Goal: Find specific page/section: Find specific page/section

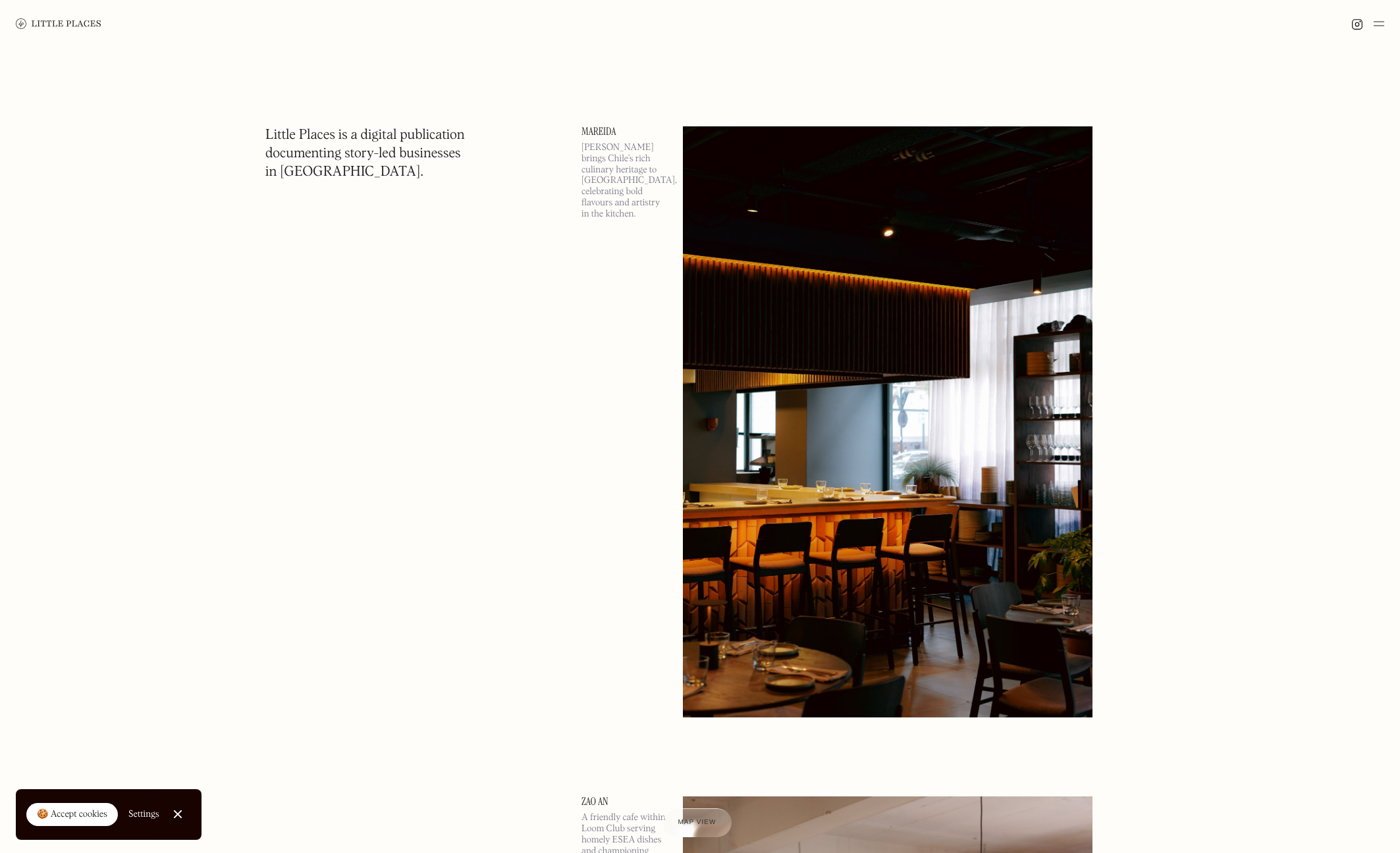
click at [726, 186] on img at bounding box center [887, 422] width 410 height 591
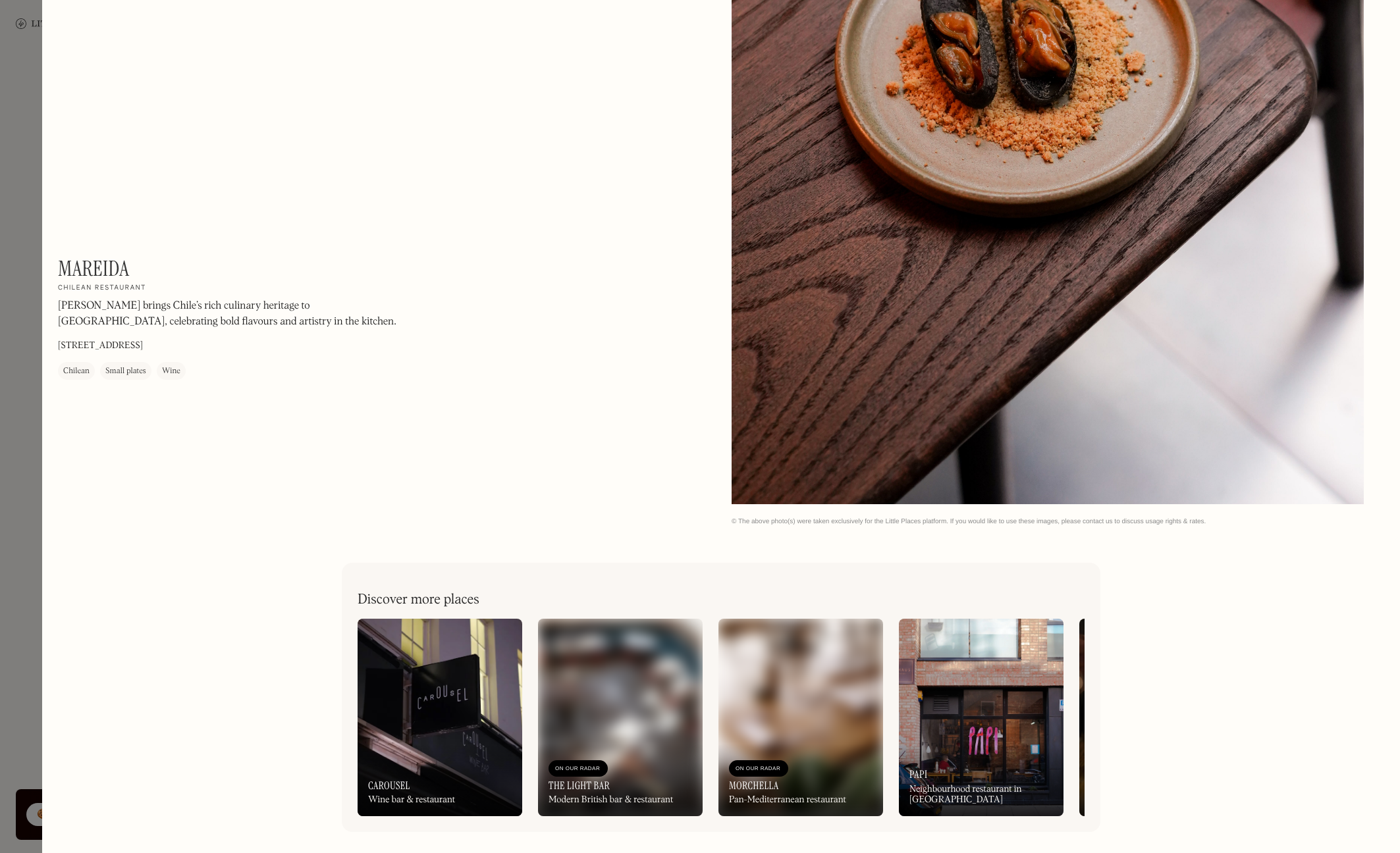
scroll to position [2704, 0]
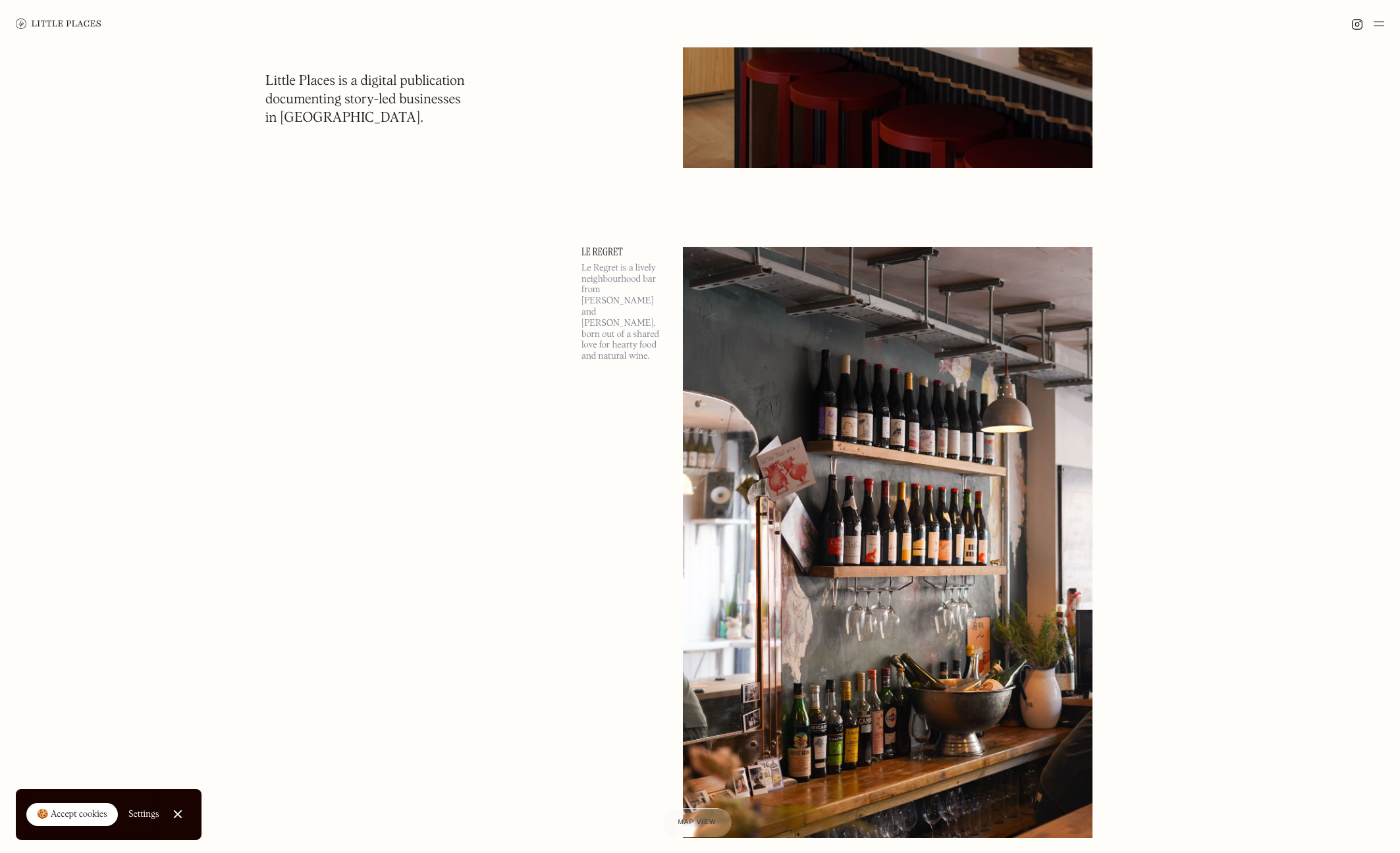
scroll to position [1268, 0]
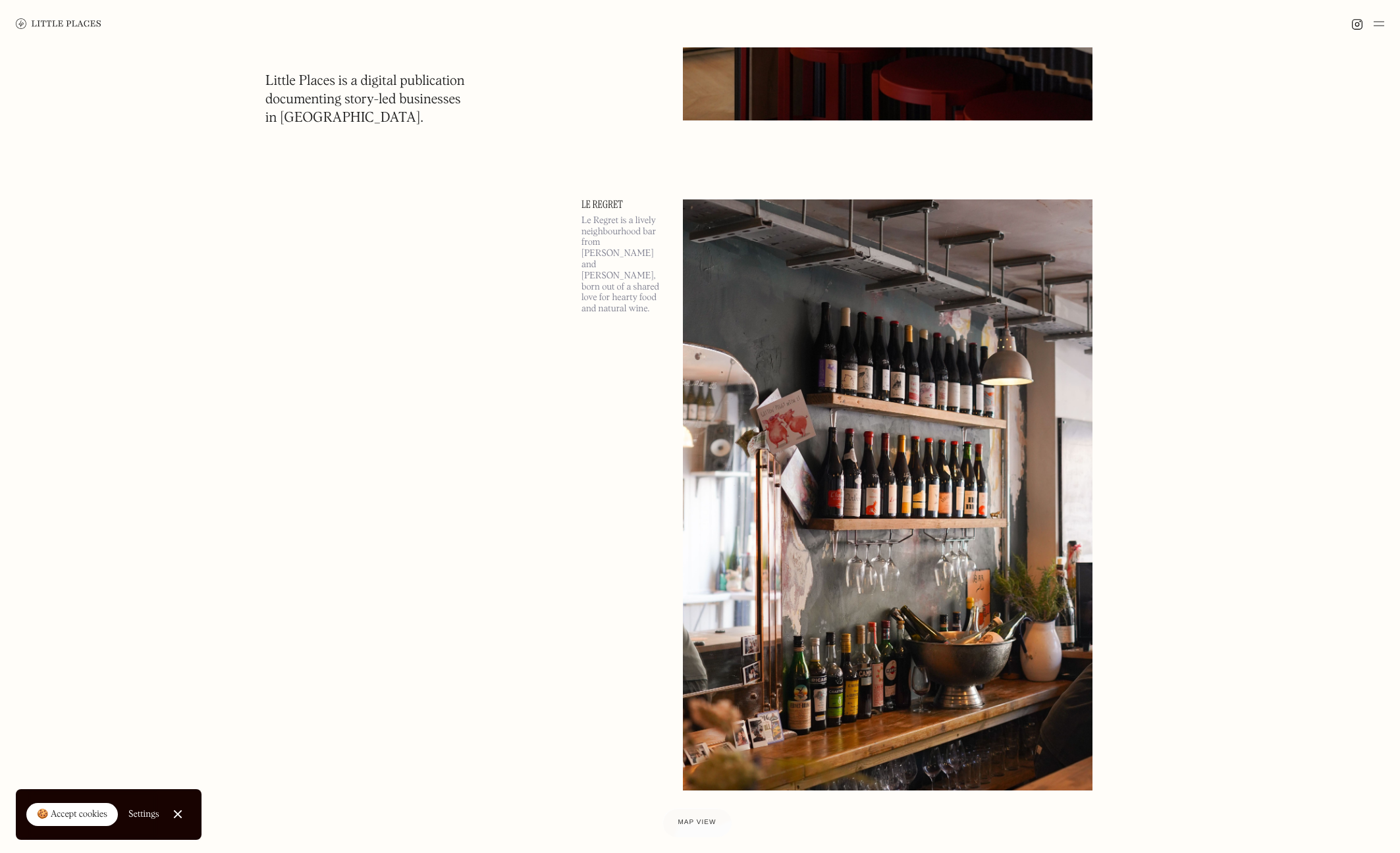
click at [1380, 22] on img at bounding box center [1378, 24] width 10 height 16
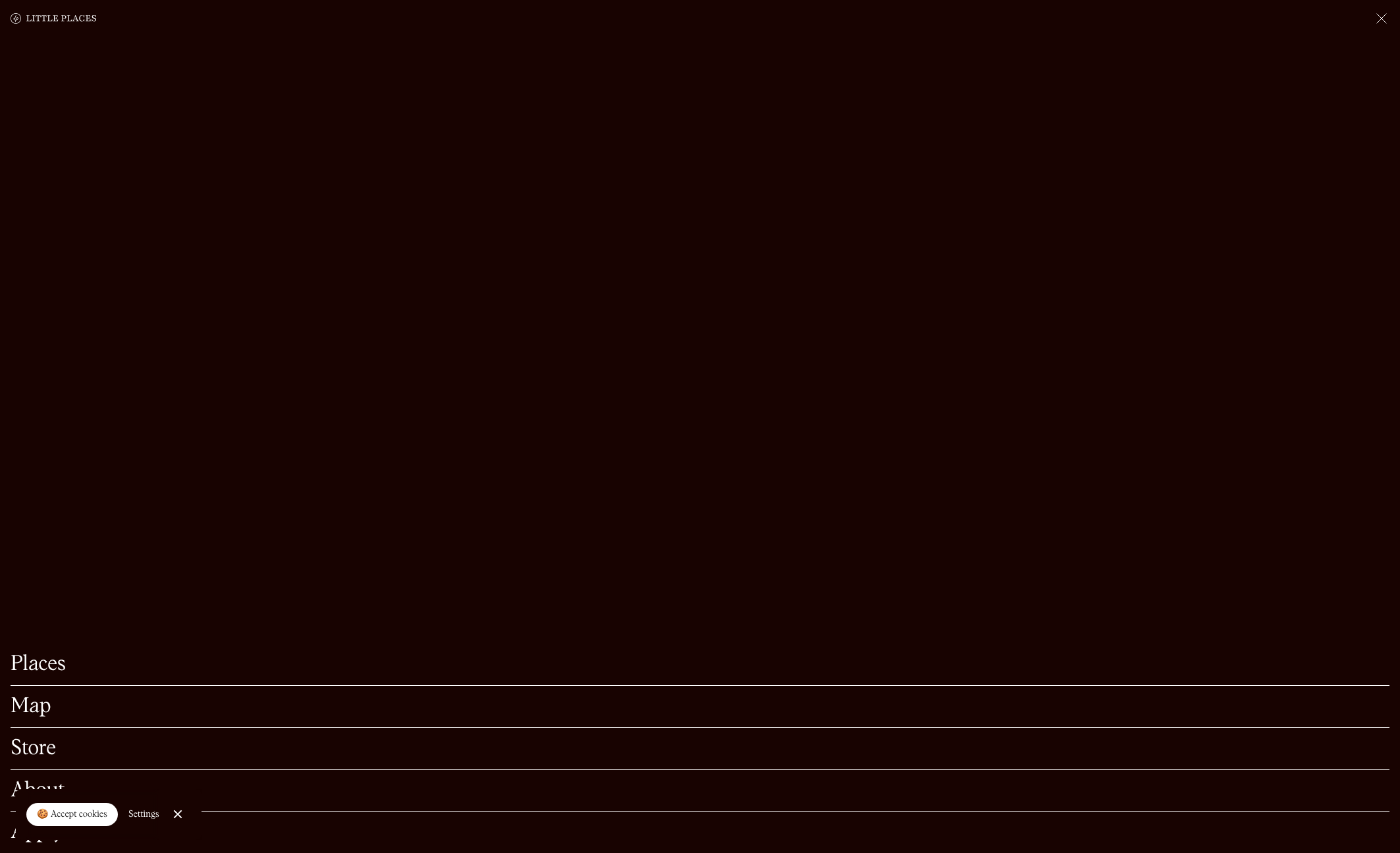
click at [29, 711] on link "Map" at bounding box center [700, 707] width 1379 height 20
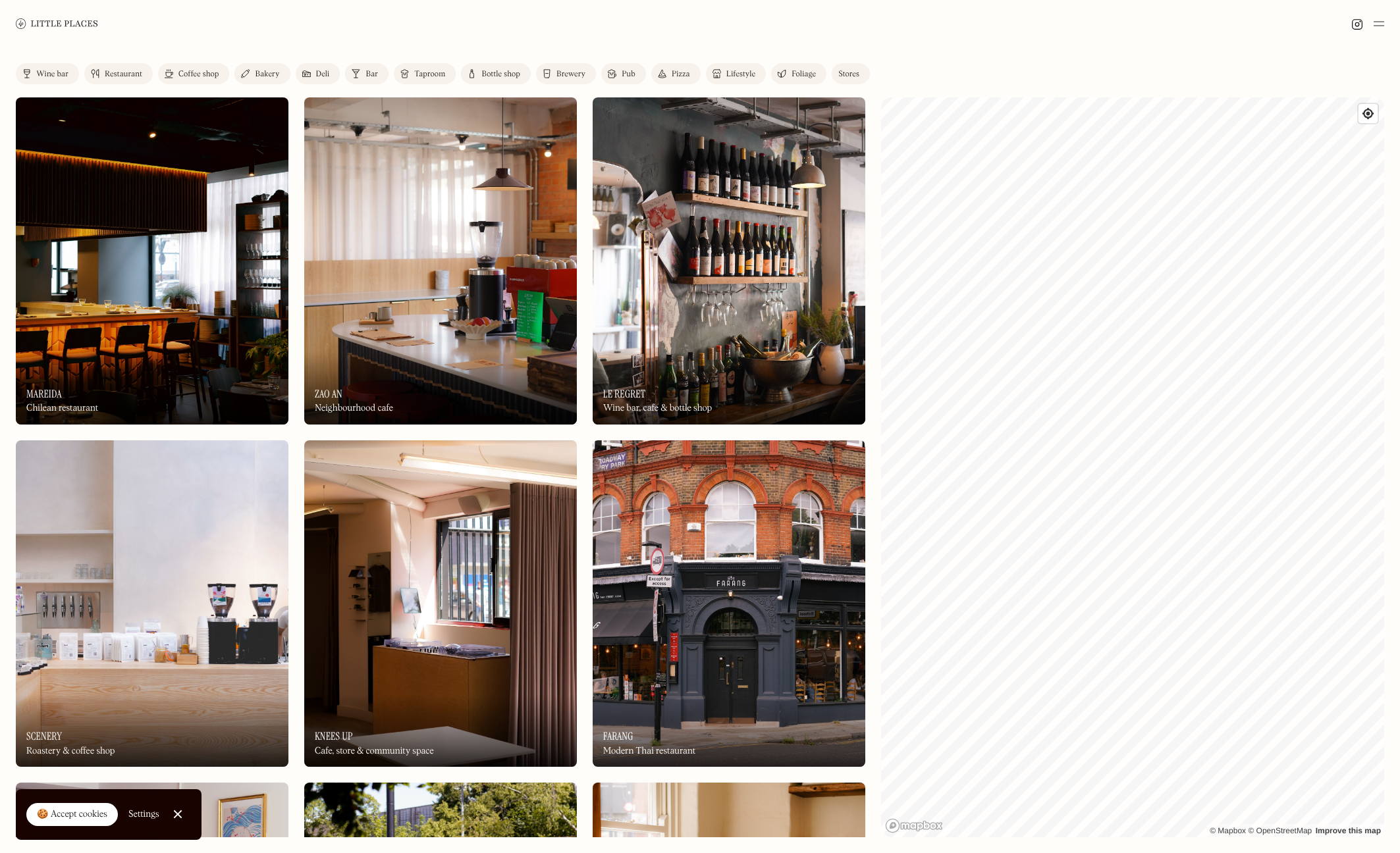
click at [111, 71] on div "Restaurant" at bounding box center [123, 75] width 38 height 8
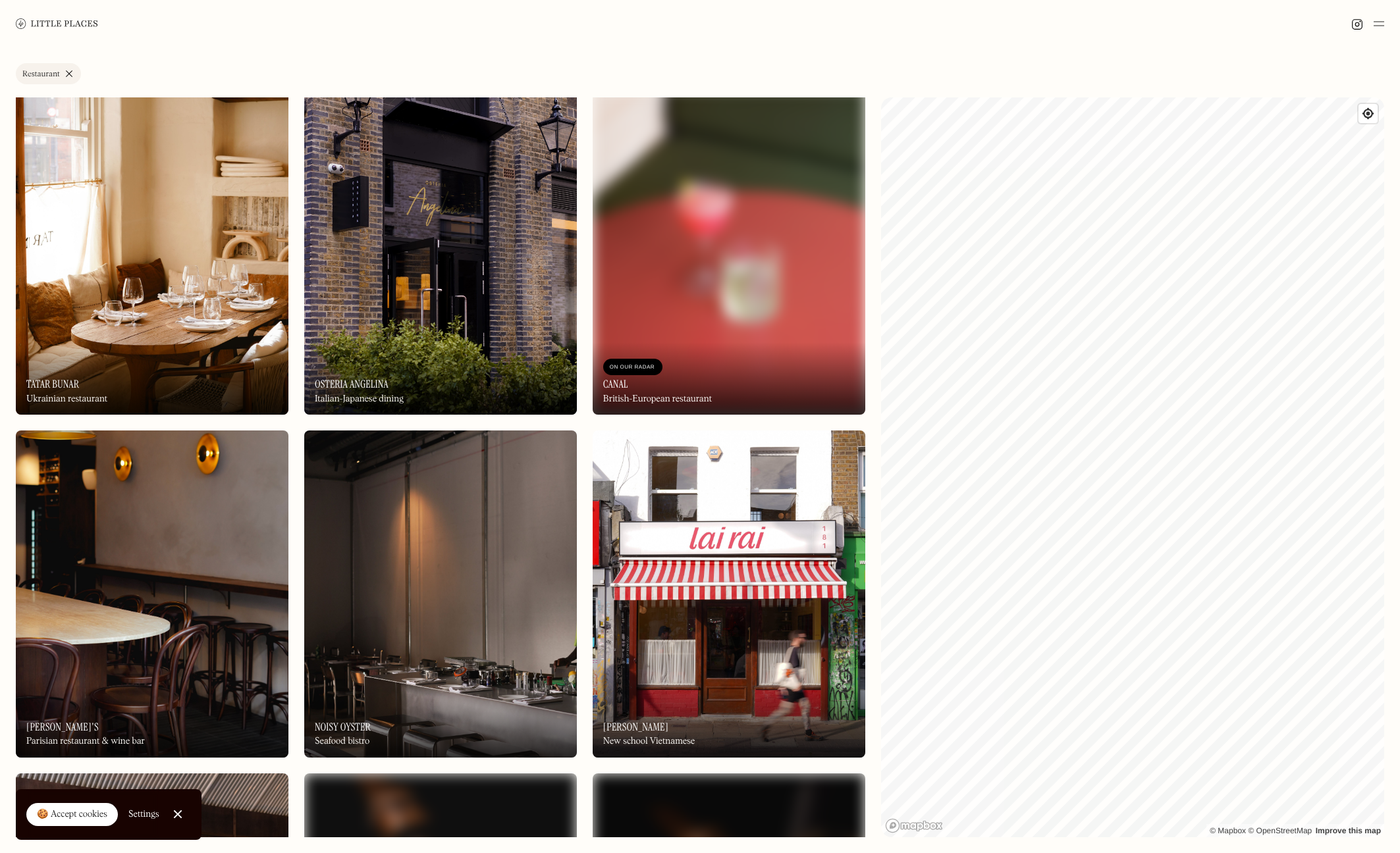
scroll to position [619, 0]
